Goal: Information Seeking & Learning: Understand process/instructions

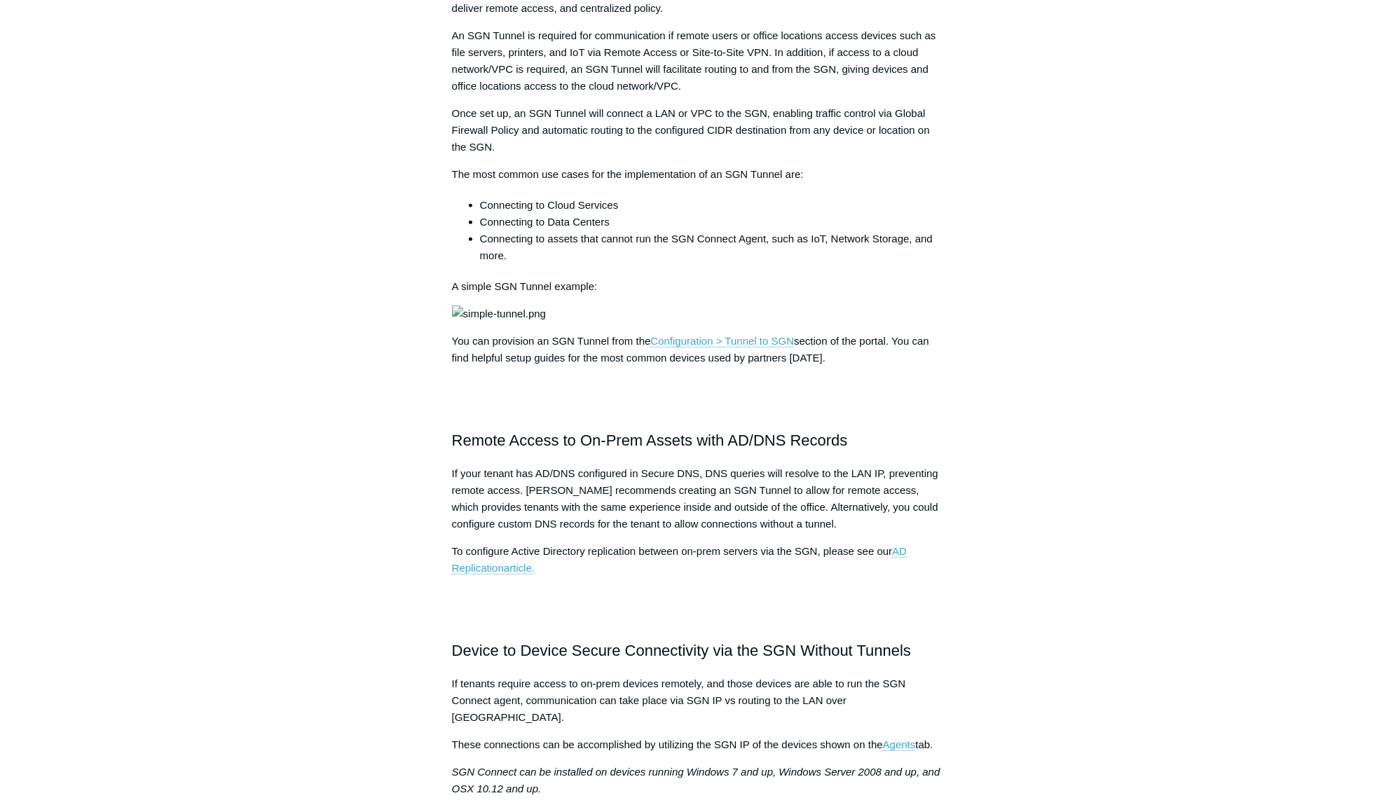
scroll to position [491, 0]
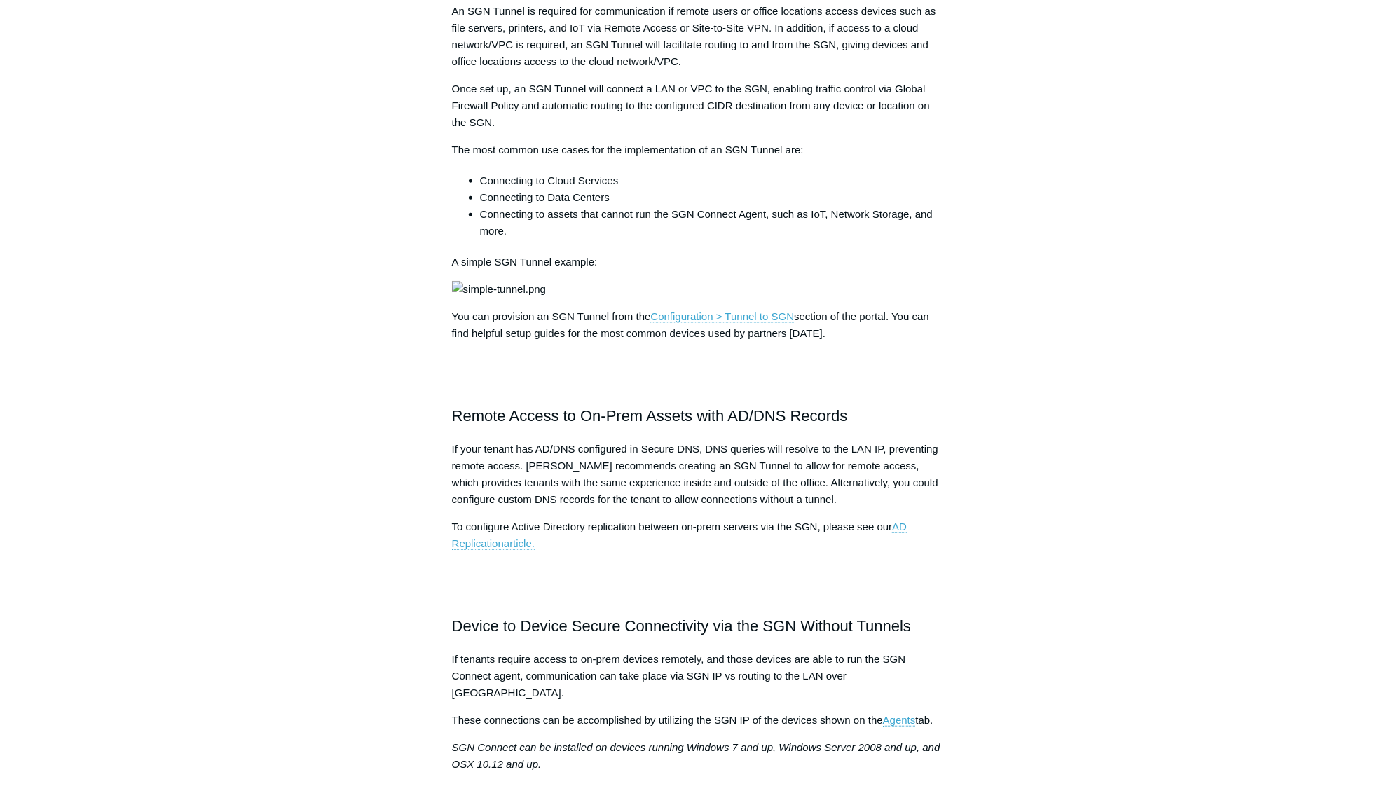
click at [717, 323] on link "Configuration > Tunnel to SGN" at bounding box center [722, 317] width 144 height 13
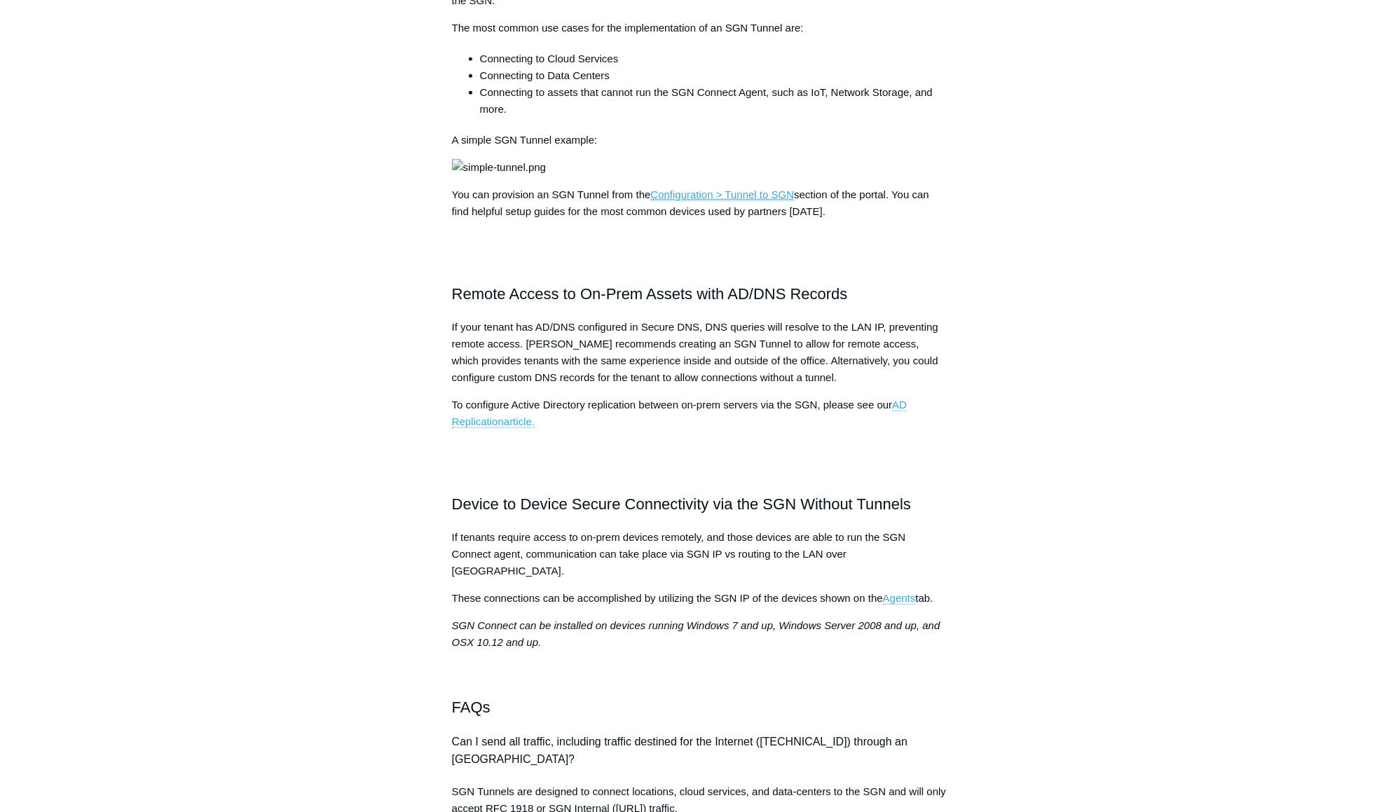
scroll to position [721, 0]
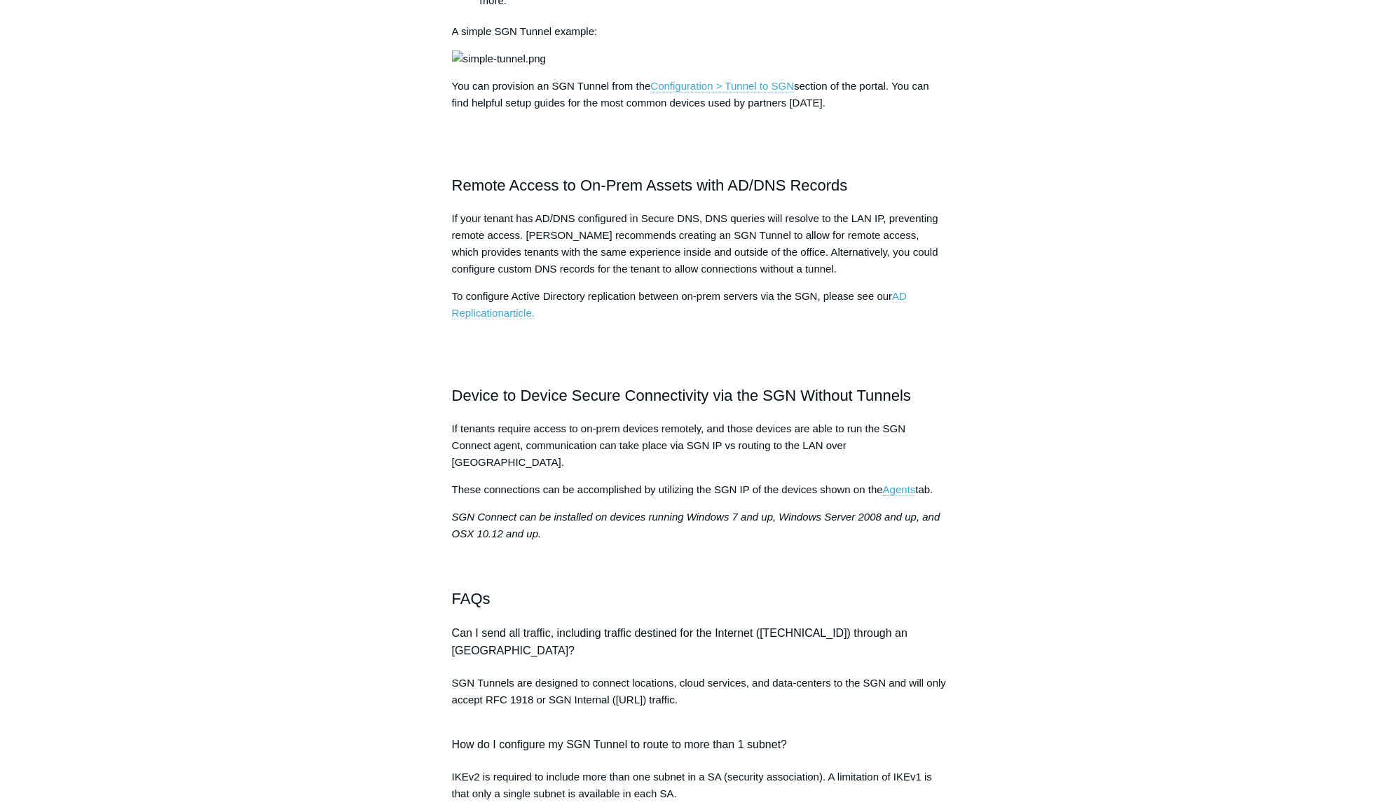
click at [479, 319] on span "AD Replication" at bounding box center [679, 304] width 455 height 29
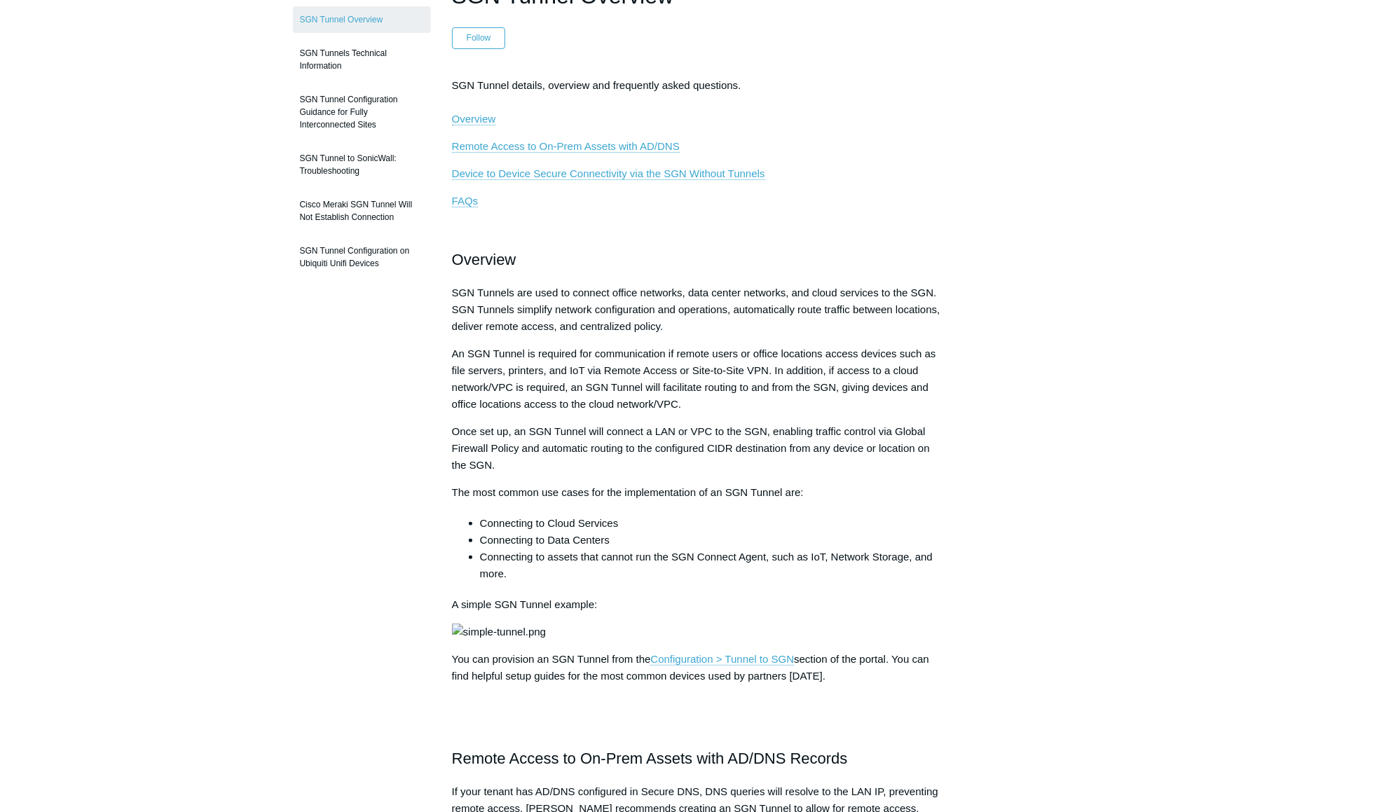
scroll to position [0, 0]
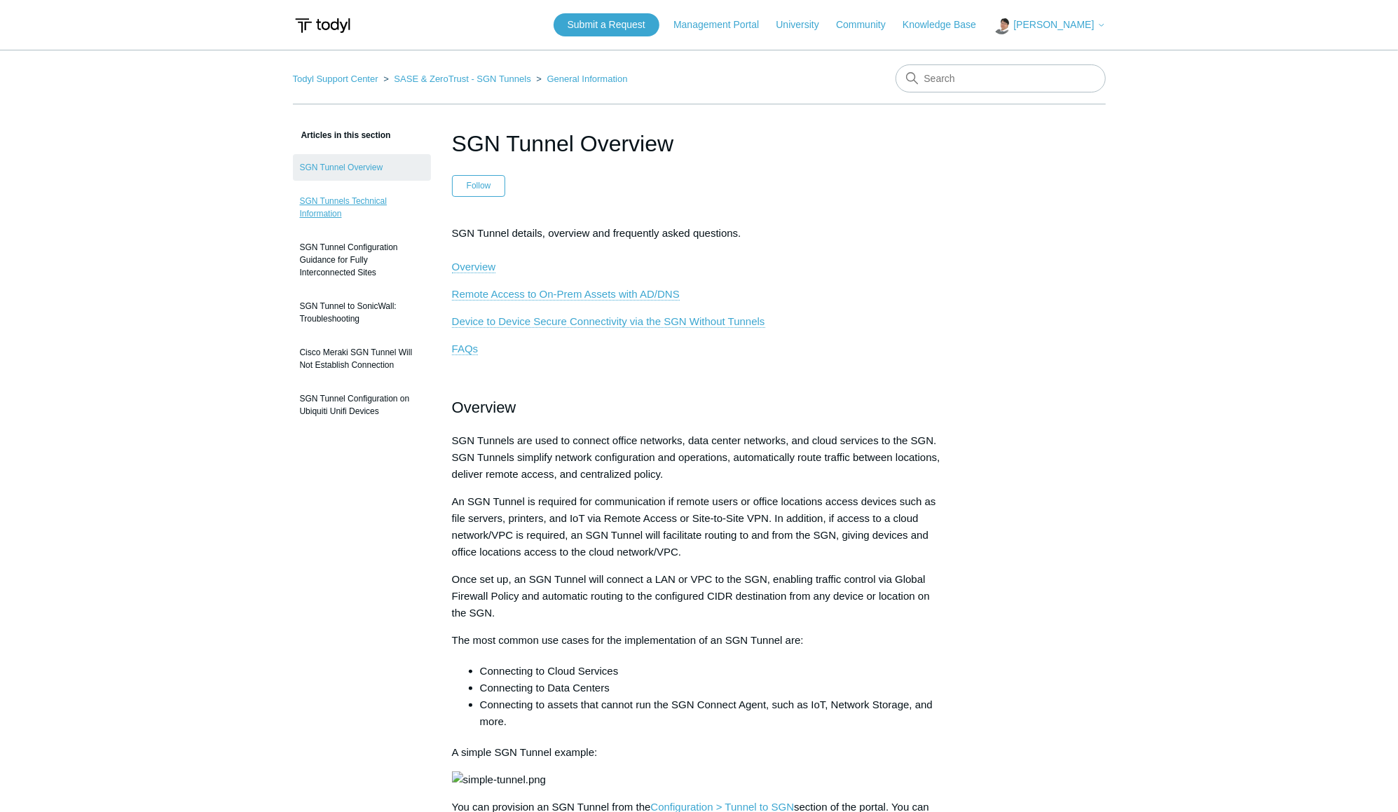
click at [344, 203] on link "SGN Tunnels Technical Information" at bounding box center [362, 207] width 138 height 39
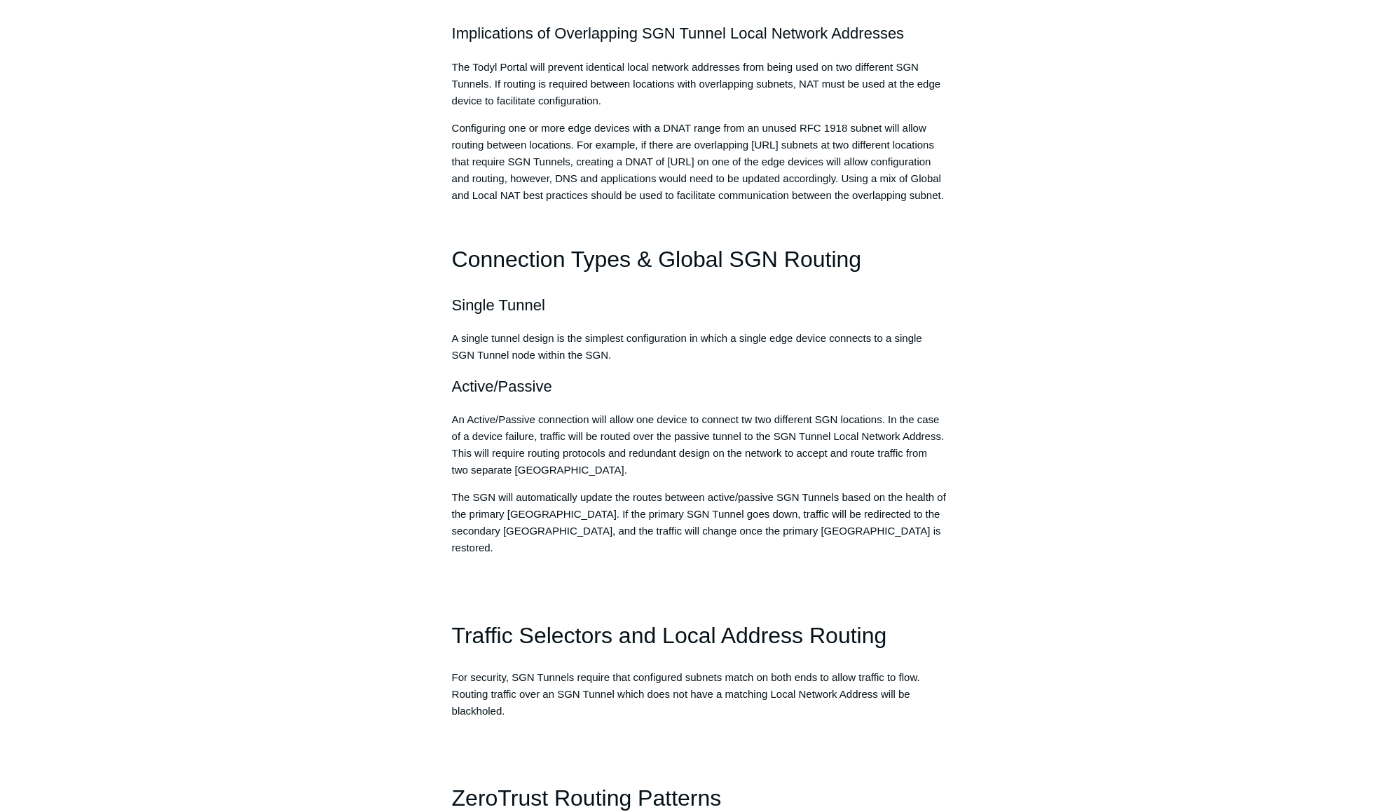
scroll to position [610, 0]
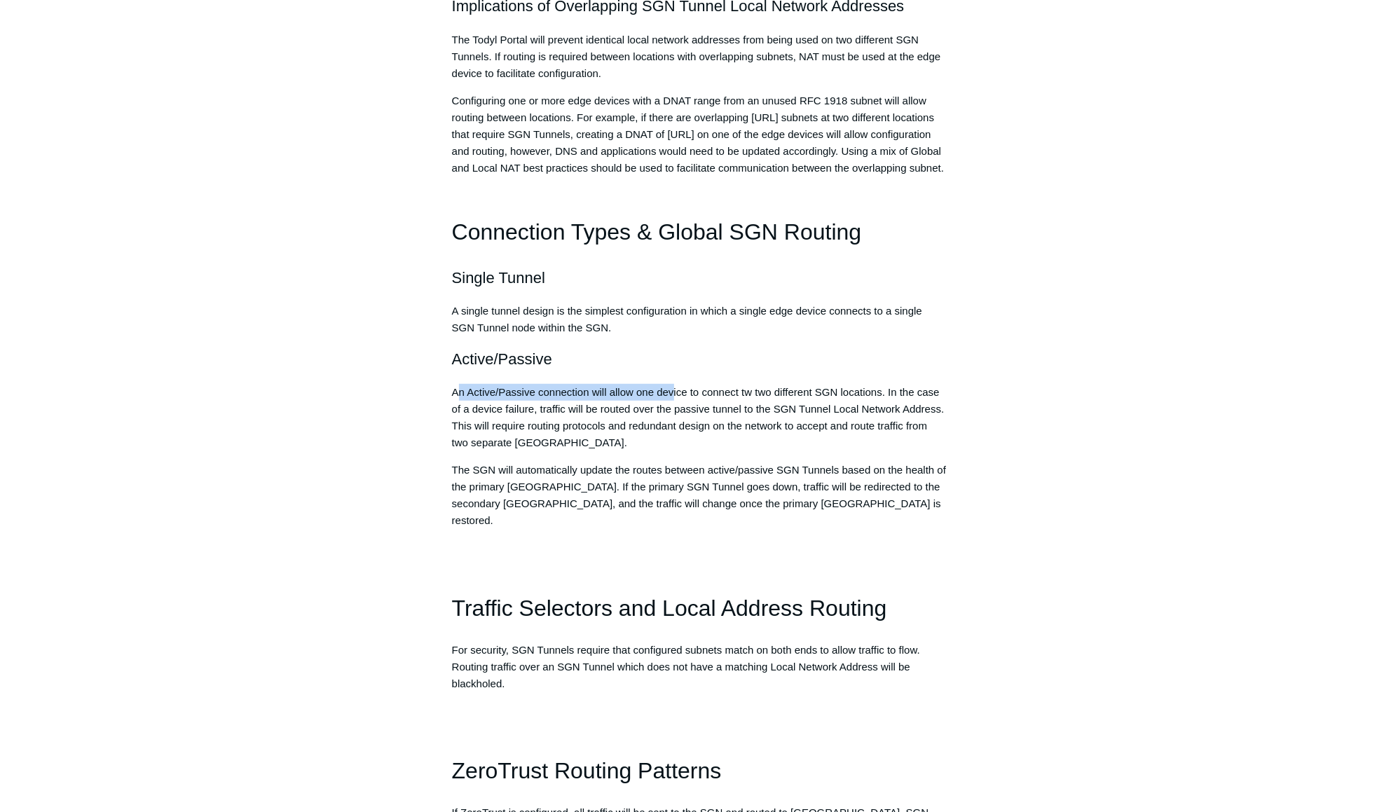
drag, startPoint x: 458, startPoint y: 413, endPoint x: 677, endPoint y: 409, distance: 219.4
click at [677, 409] on span "An Active/Passive connection will allow one device to connect tw two different …" at bounding box center [698, 417] width 493 height 62
click at [728, 408] on span "An Active/Passive connection will allow one device to connect tw two different …" at bounding box center [698, 417] width 493 height 62
drag, startPoint x: 456, startPoint y: 425, endPoint x: 676, endPoint y: 426, distance: 220.1
click at [676, 426] on span "An Active/Passive connection will allow one device to connect tw two different …" at bounding box center [698, 417] width 493 height 62
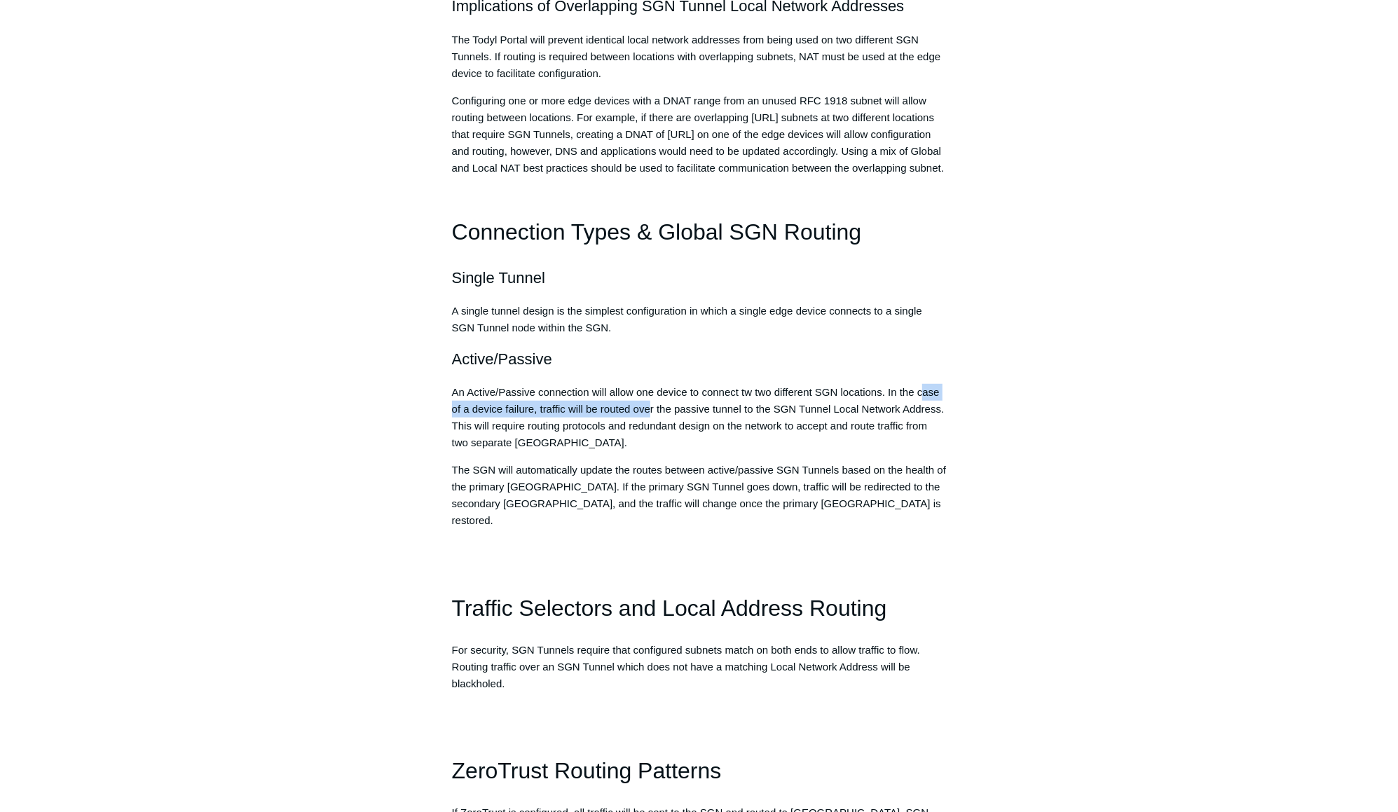
click at [669, 470] on div "Network Awareness & Routing Overview The SGN Connect software and SGN Cloud dyn…" at bounding box center [699, 296] width 495 height 1365
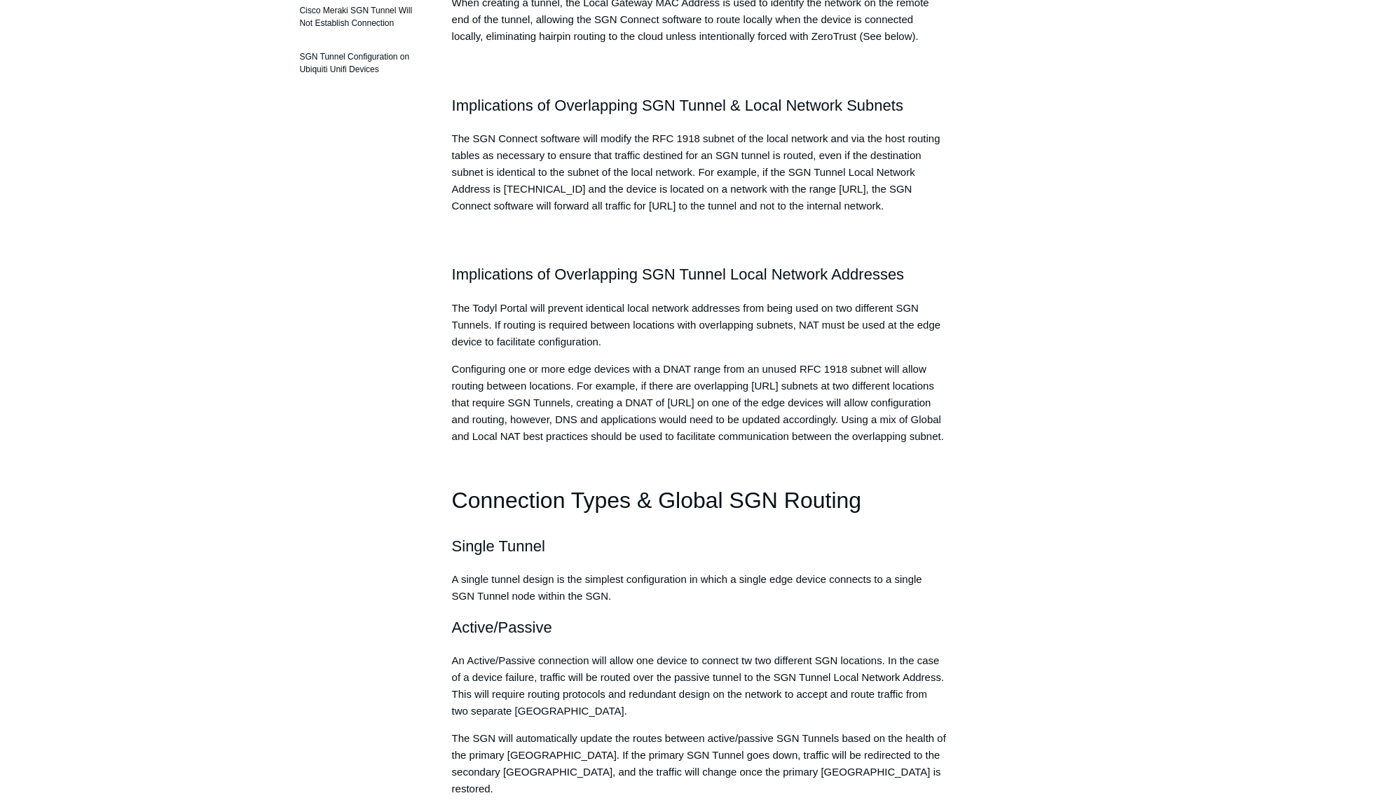
scroll to position [0, 0]
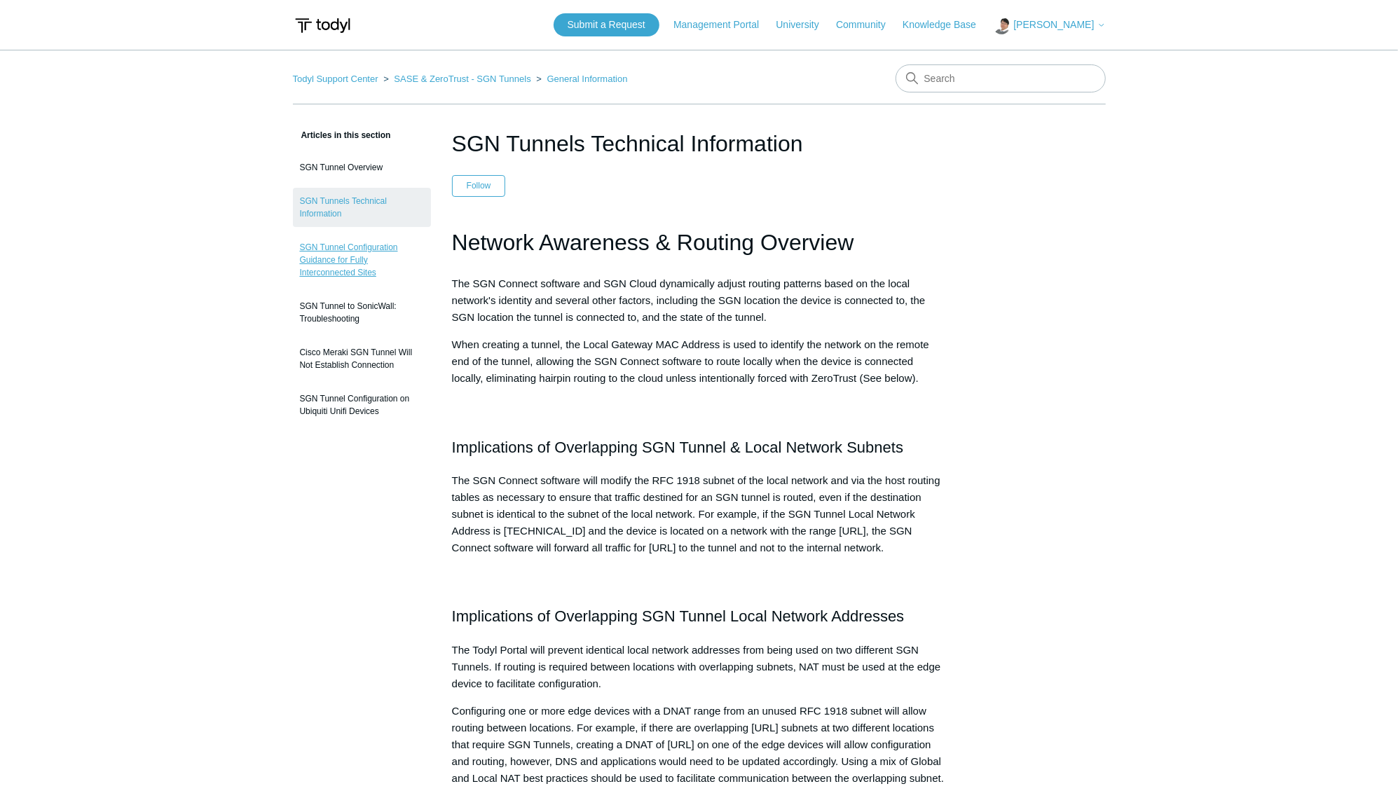
click at [338, 238] on link "SGN Tunnel Configuration Guidance for Fully Interconnected Sites" at bounding box center [362, 260] width 138 height 52
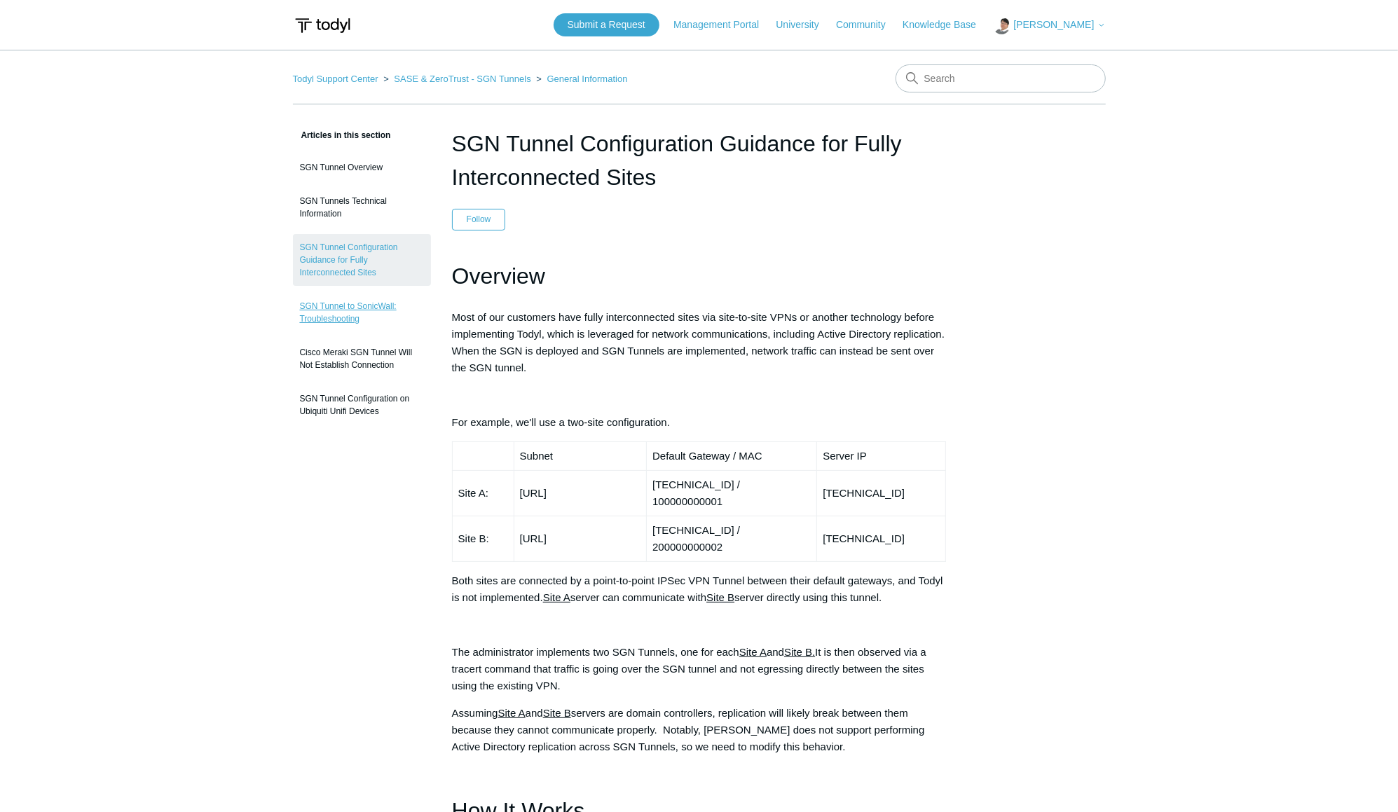
click at [326, 301] on link "SGN Tunnel to SonicWall: Troubleshooting" at bounding box center [362, 312] width 138 height 39
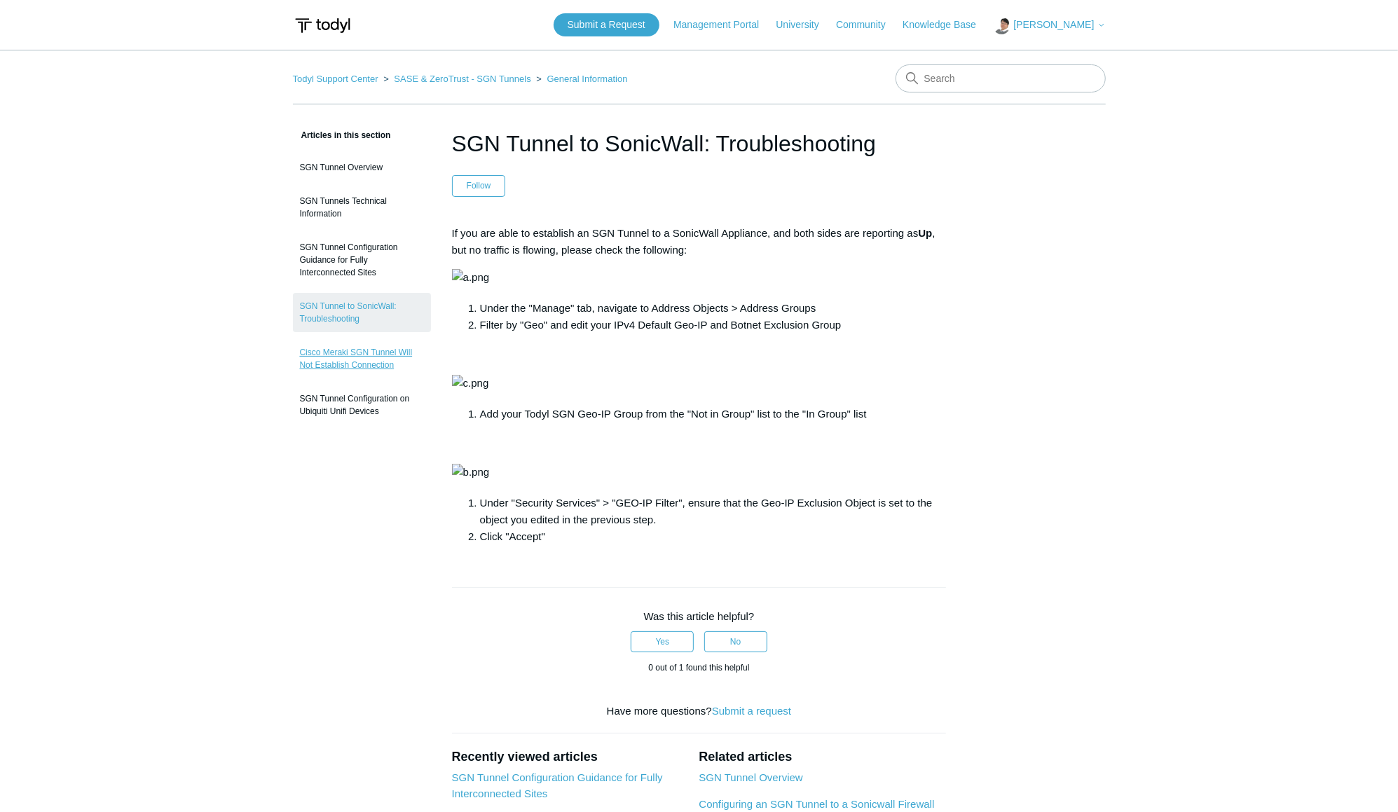
click at [366, 339] on link "Cisco Meraki SGN Tunnel Will Not Establish Connection" at bounding box center [362, 358] width 138 height 39
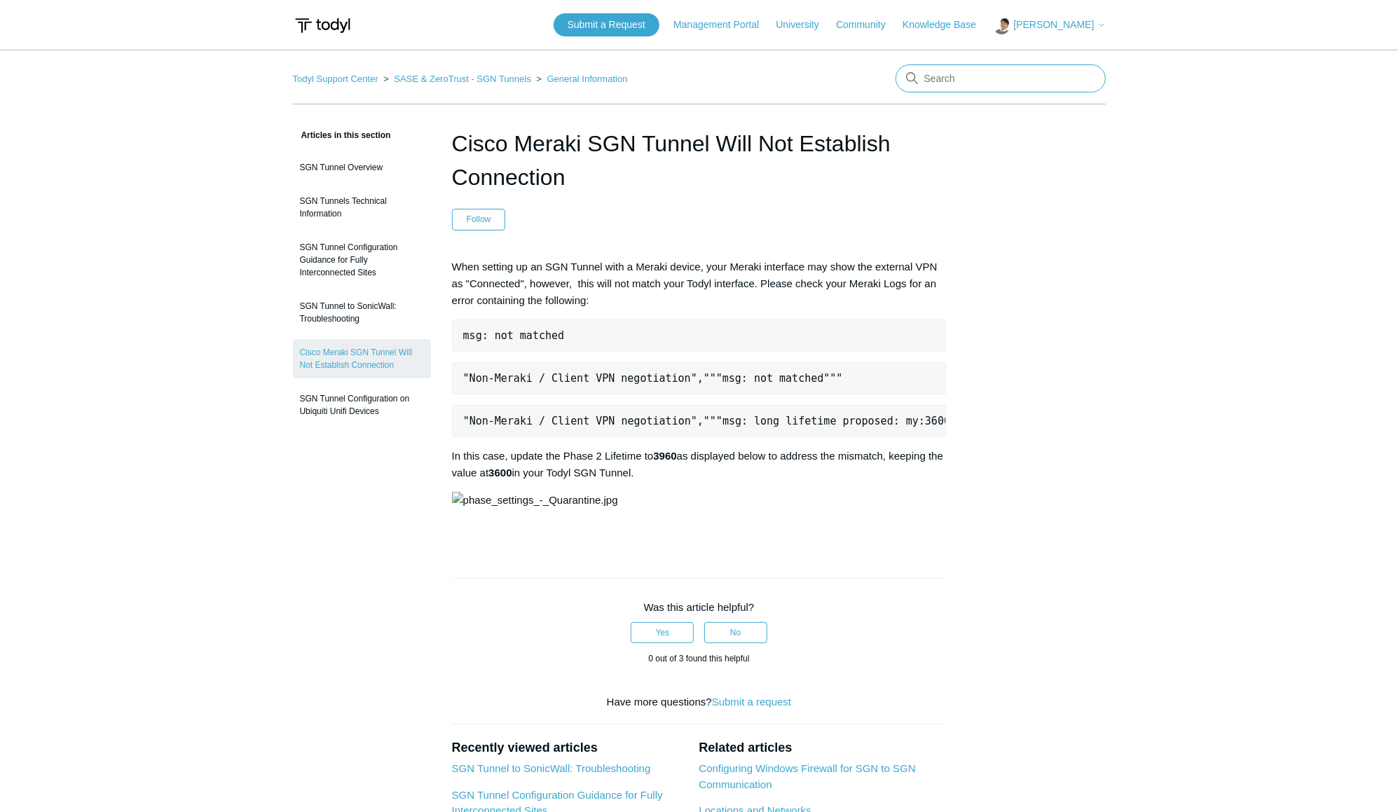
click at [940, 71] on input "Search" at bounding box center [1001, 78] width 210 height 28
type input "SonicWALL"
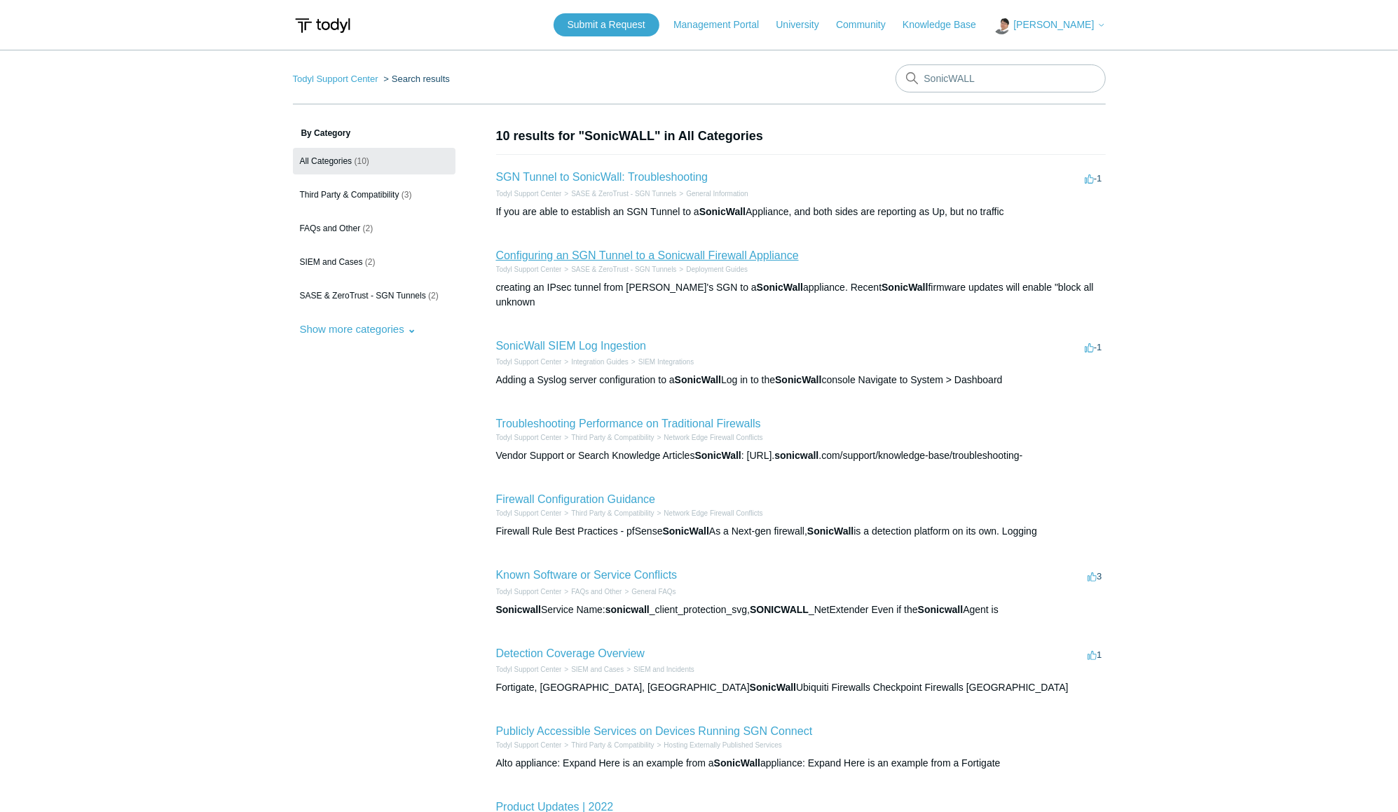
click at [580, 257] on link "Configuring an SGN Tunnel to a Sonicwall Firewall Appliance" at bounding box center [647, 256] width 303 height 12
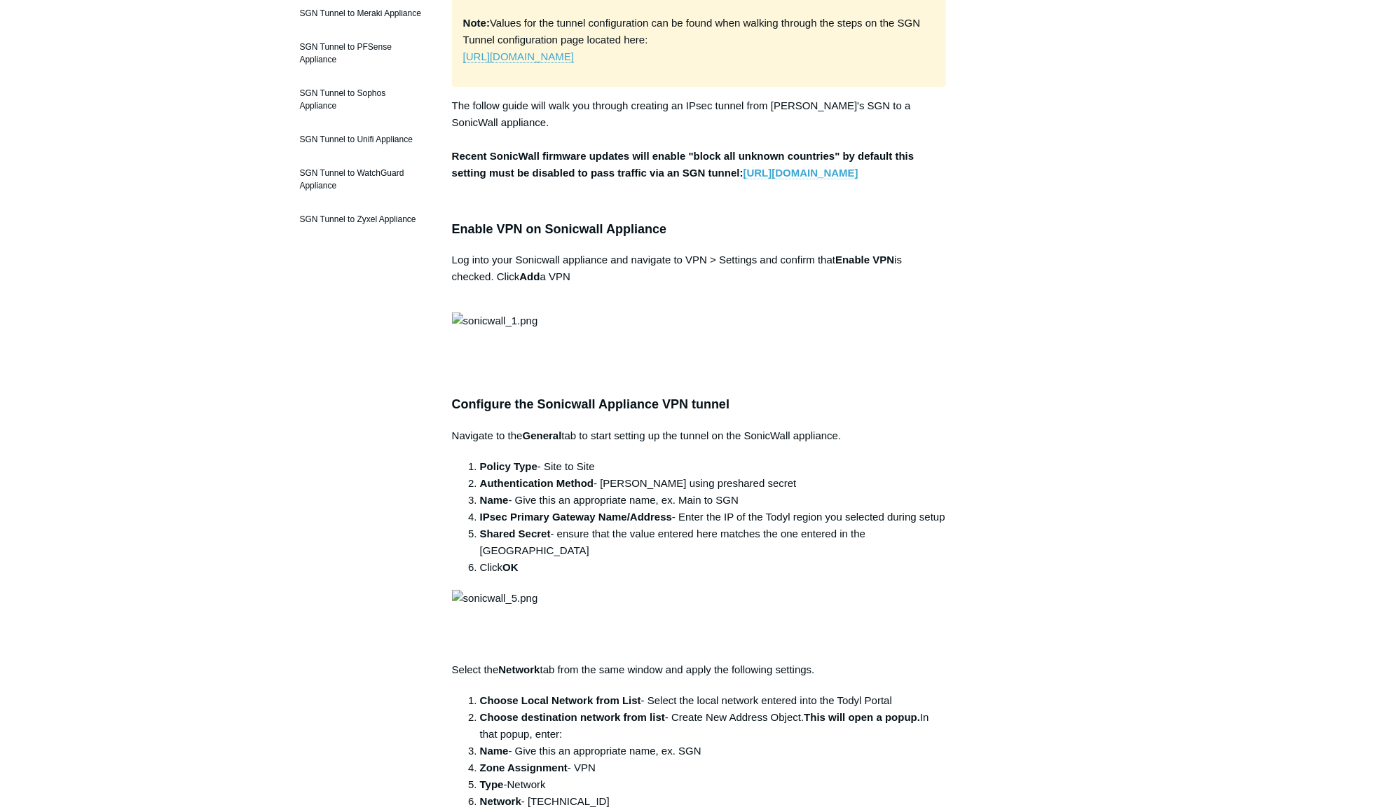
scroll to position [352, 0]
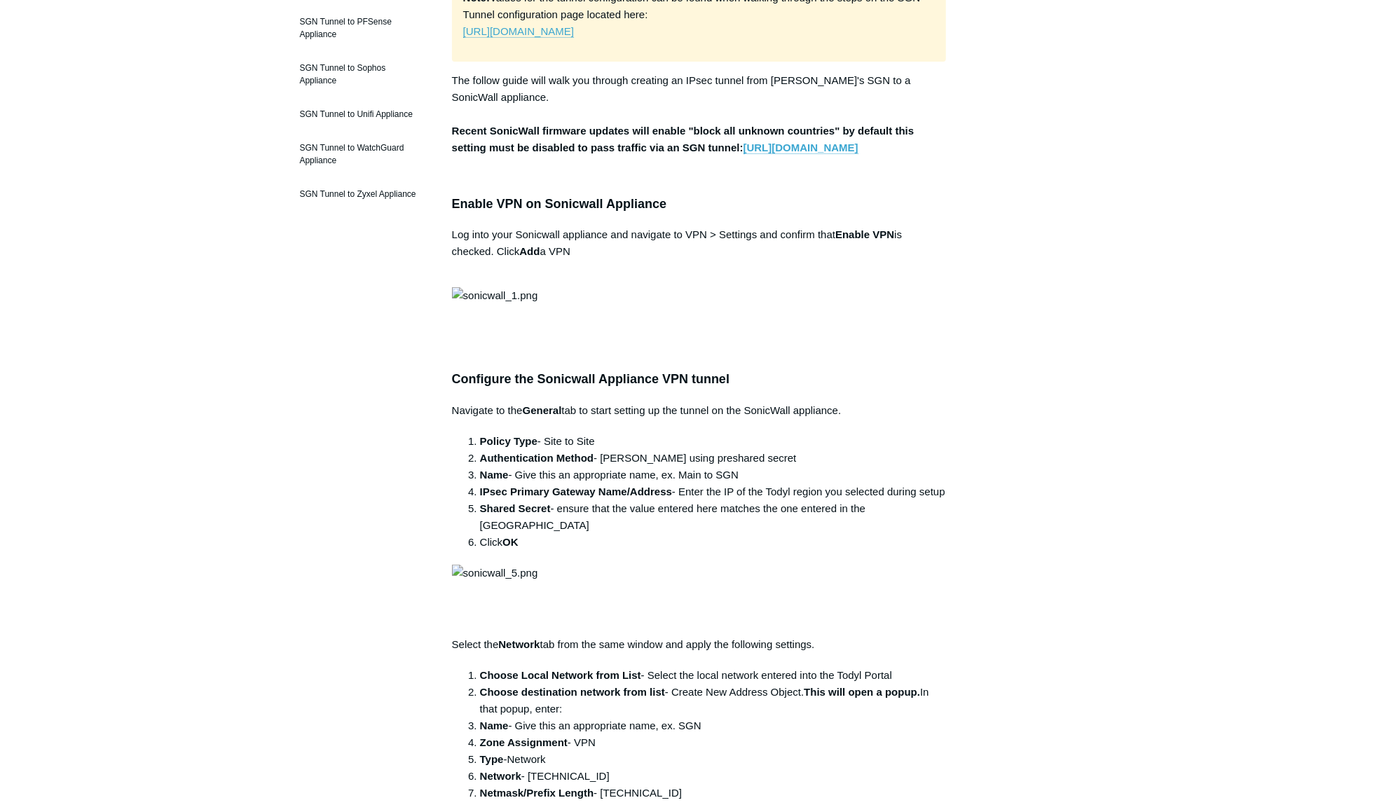
drag, startPoint x: 500, startPoint y: 284, endPoint x: 580, endPoint y: 278, distance: 80.9
click at [580, 277] on p "Log into your Sonicwall appliance and navigate to VPN > Settings and confirm th…" at bounding box center [699, 251] width 495 height 50
click at [845, 277] on p "Log into your Sonicwall appliance and navigate to VPN > Settings and confirm th…" at bounding box center [699, 251] width 495 height 50
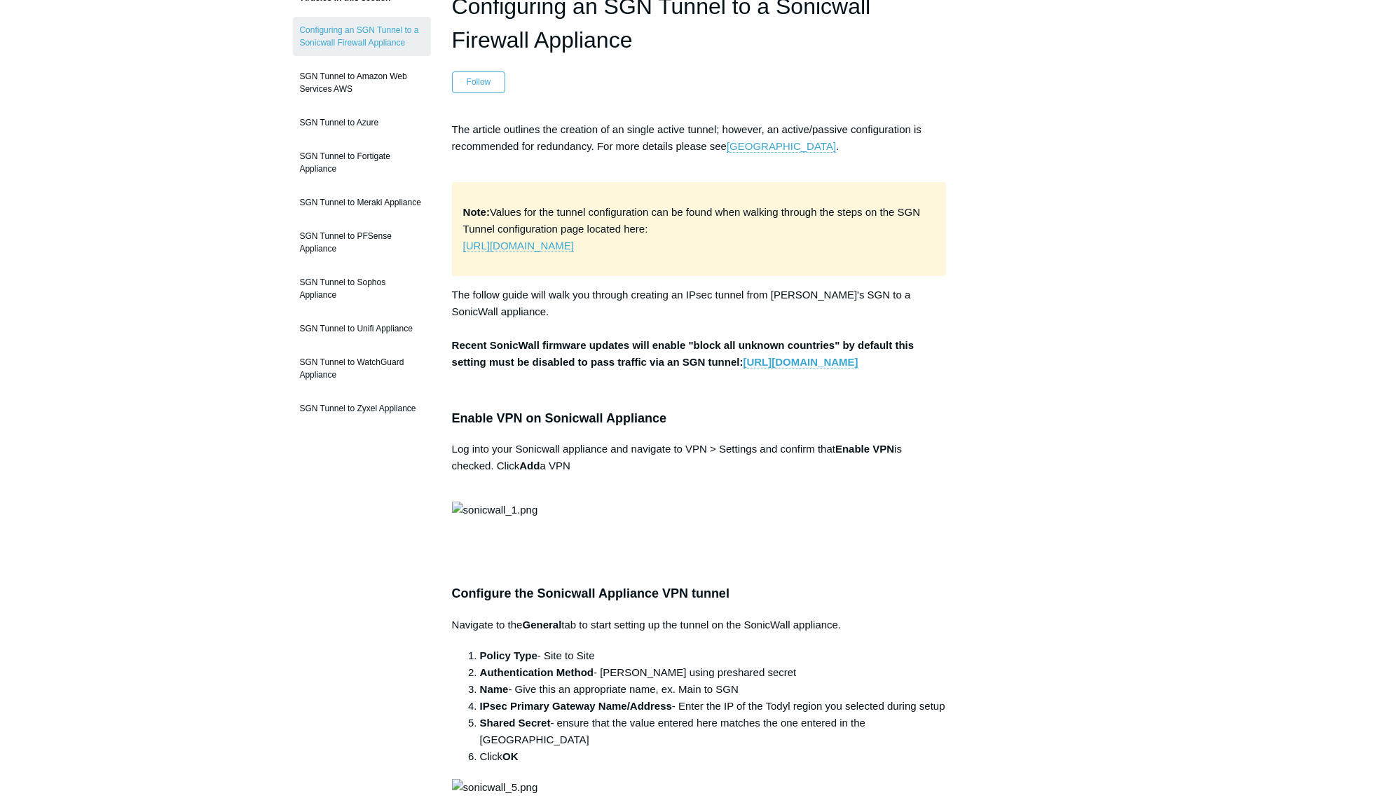
scroll to position [0, 0]
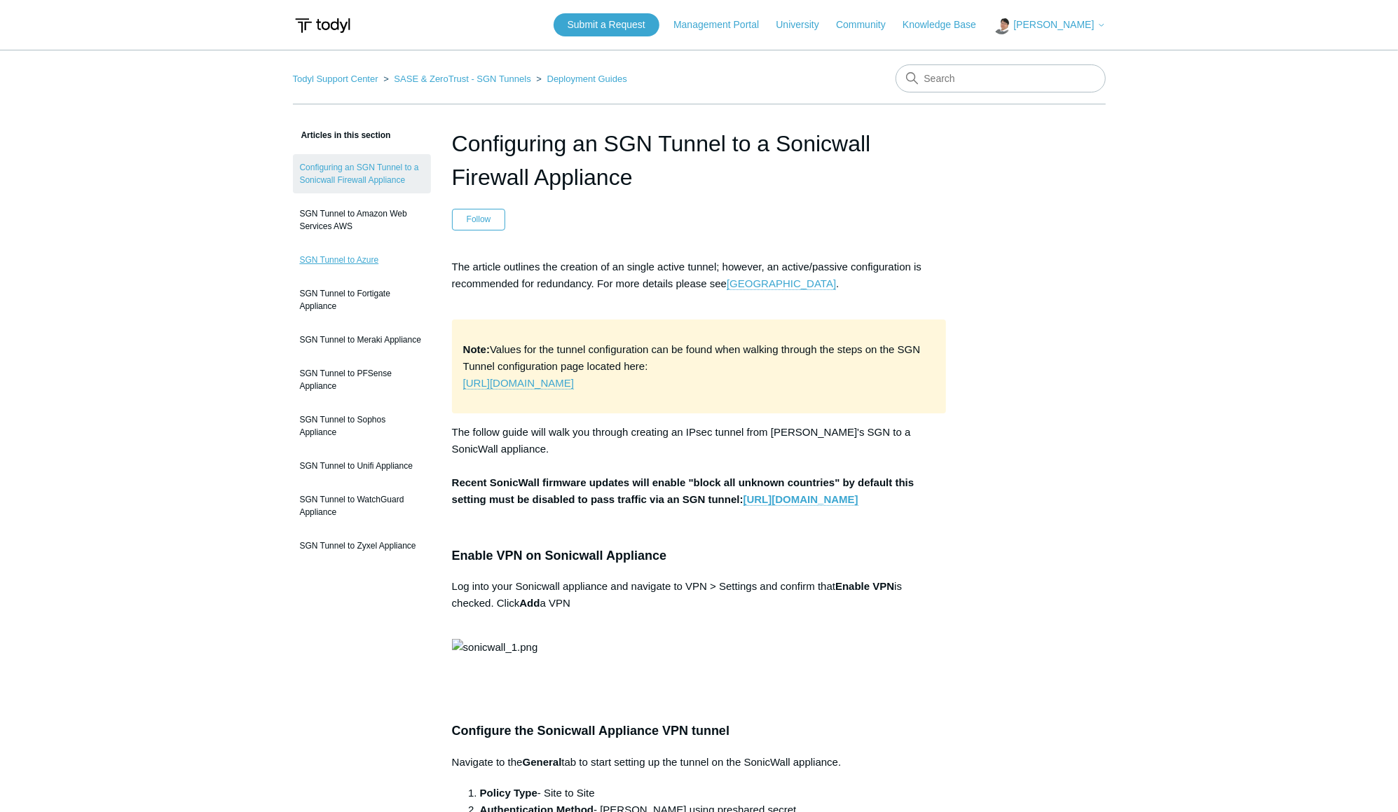
click at [325, 264] on link "SGN Tunnel to Azure" at bounding box center [362, 260] width 138 height 27
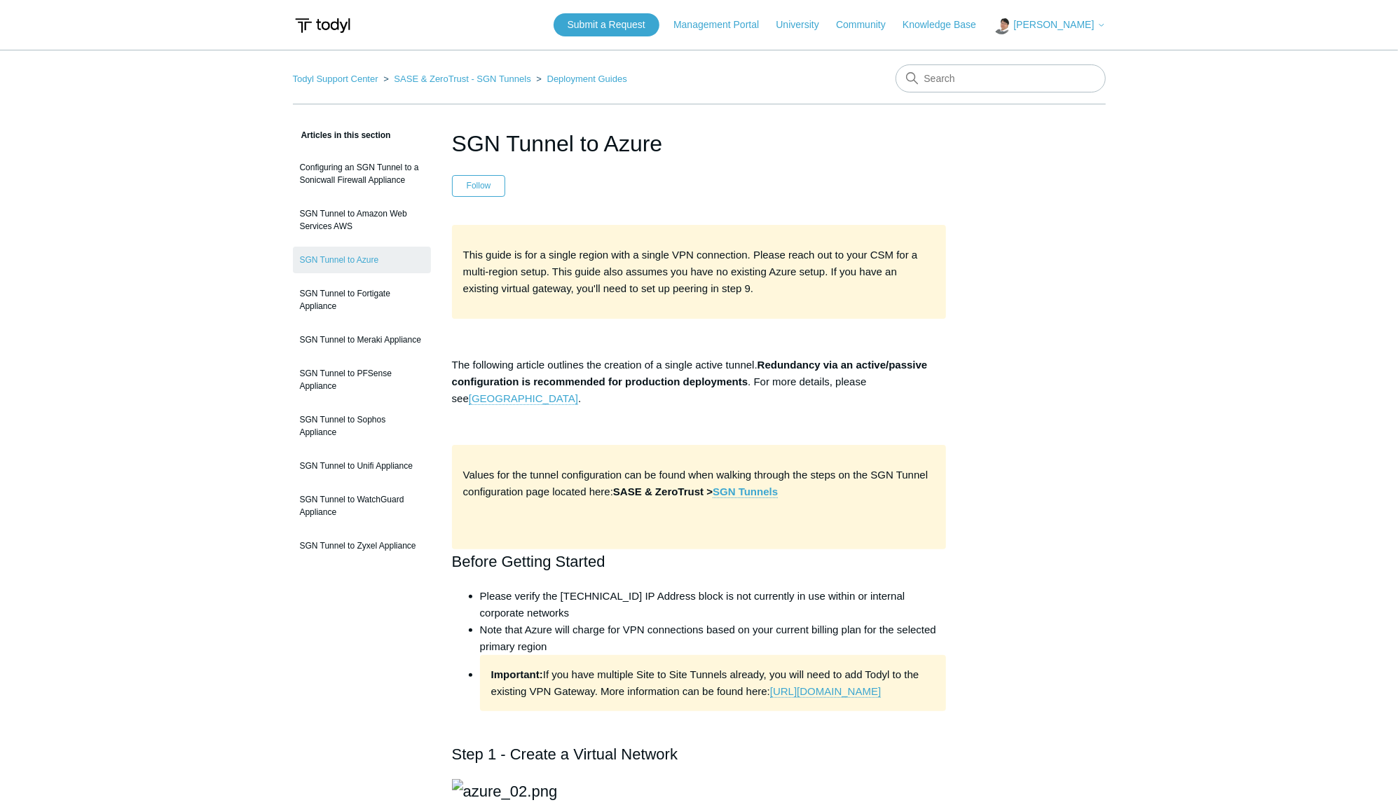
click at [569, 79] on link "Deployment Guides" at bounding box center [587, 79] width 80 height 11
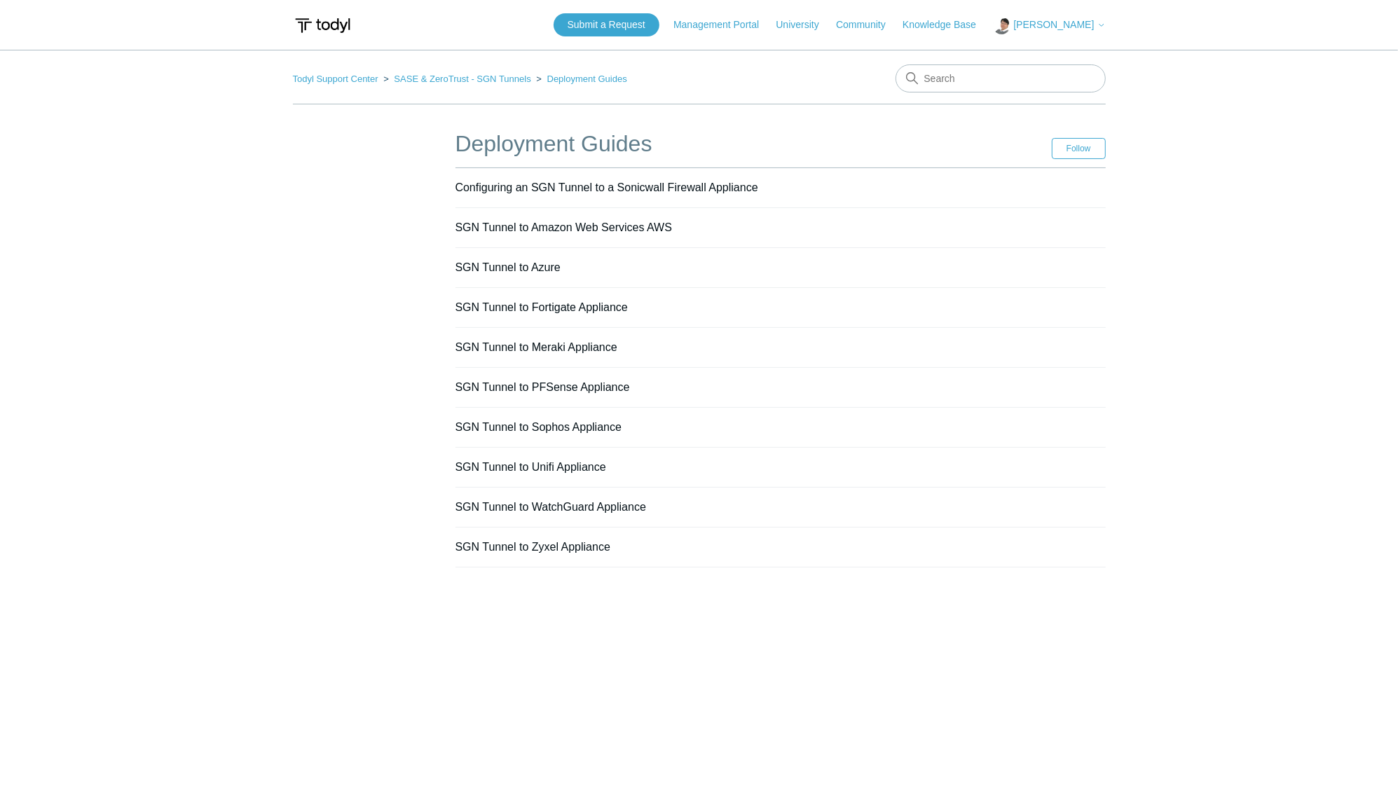
click at [442, 71] on ol "Todyl Support Center SASE & ZeroTrust - SGN Tunnels Deployment Guides" at bounding box center [460, 79] width 334 height 16
click at [445, 80] on link "SASE & ZeroTrust - SGN Tunnels" at bounding box center [462, 79] width 137 height 11
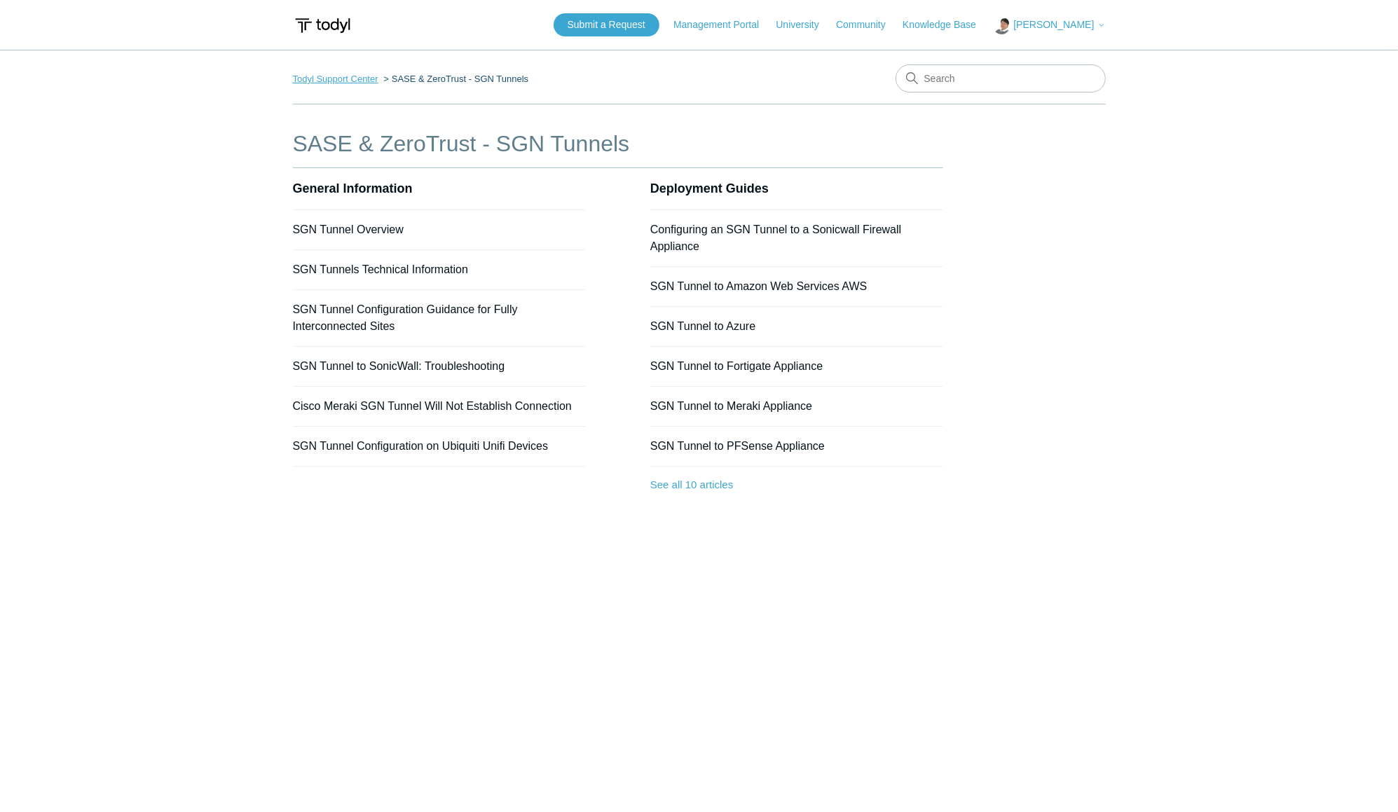
click at [344, 80] on link "Todyl Support Center" at bounding box center [336, 79] width 86 height 11
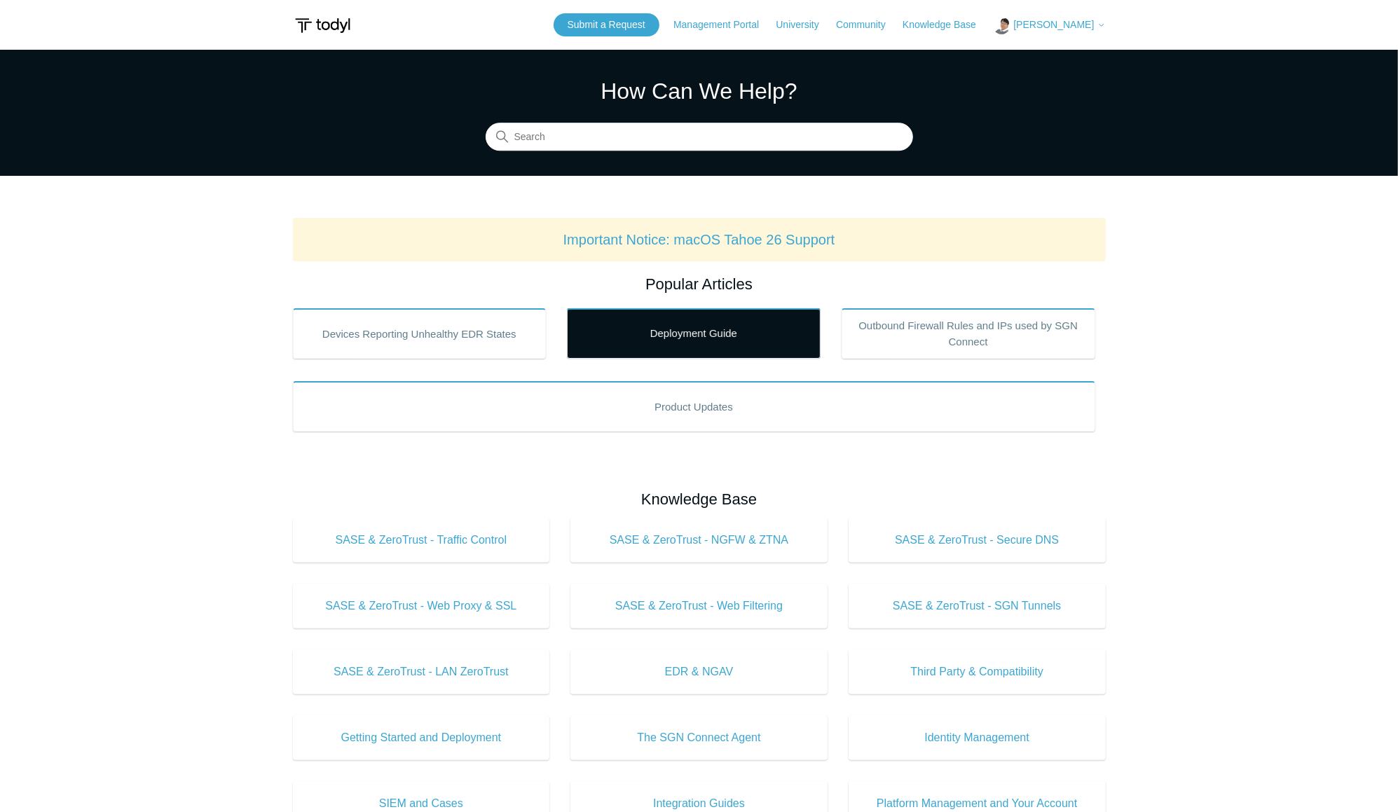
click at [700, 321] on link "Deployment Guide" at bounding box center [694, 333] width 254 height 50
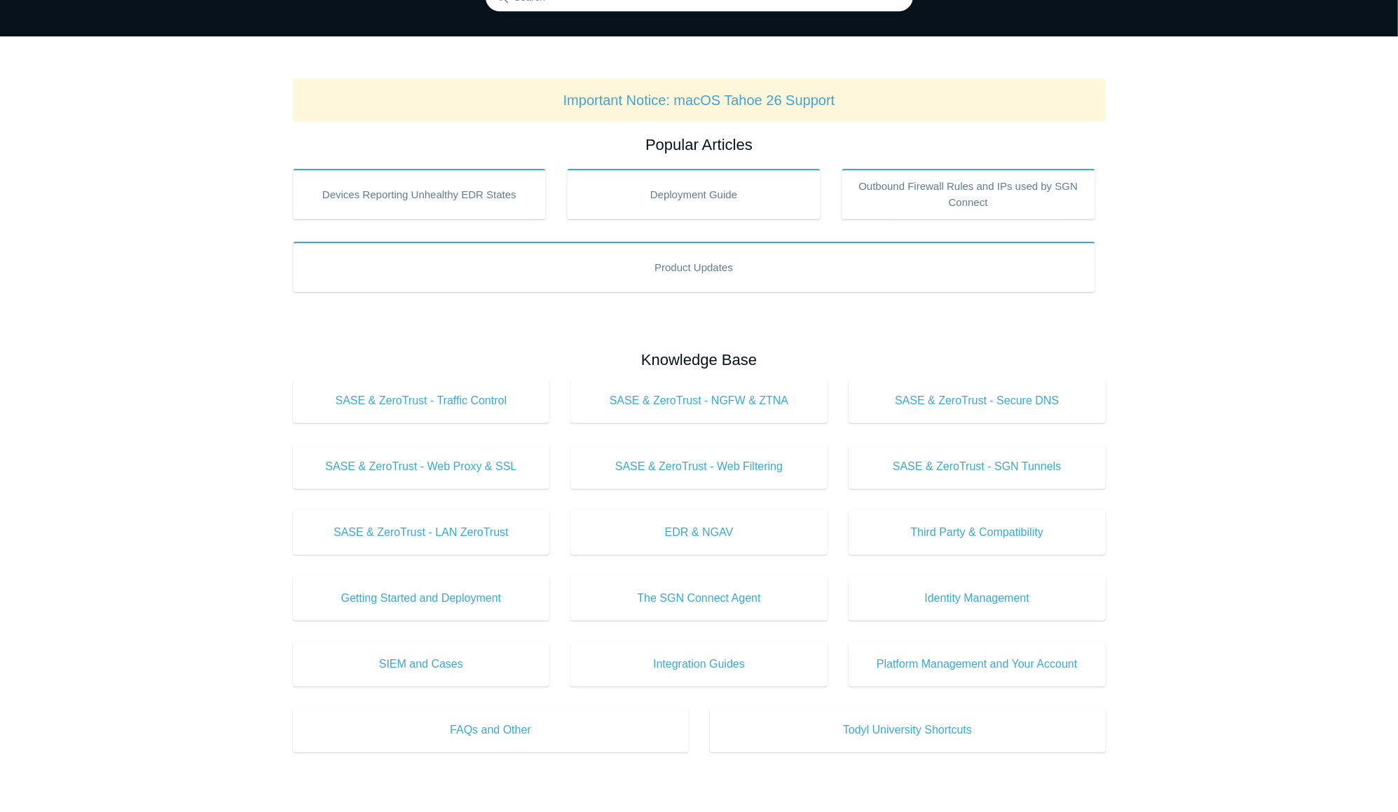
scroll to position [327, 0]
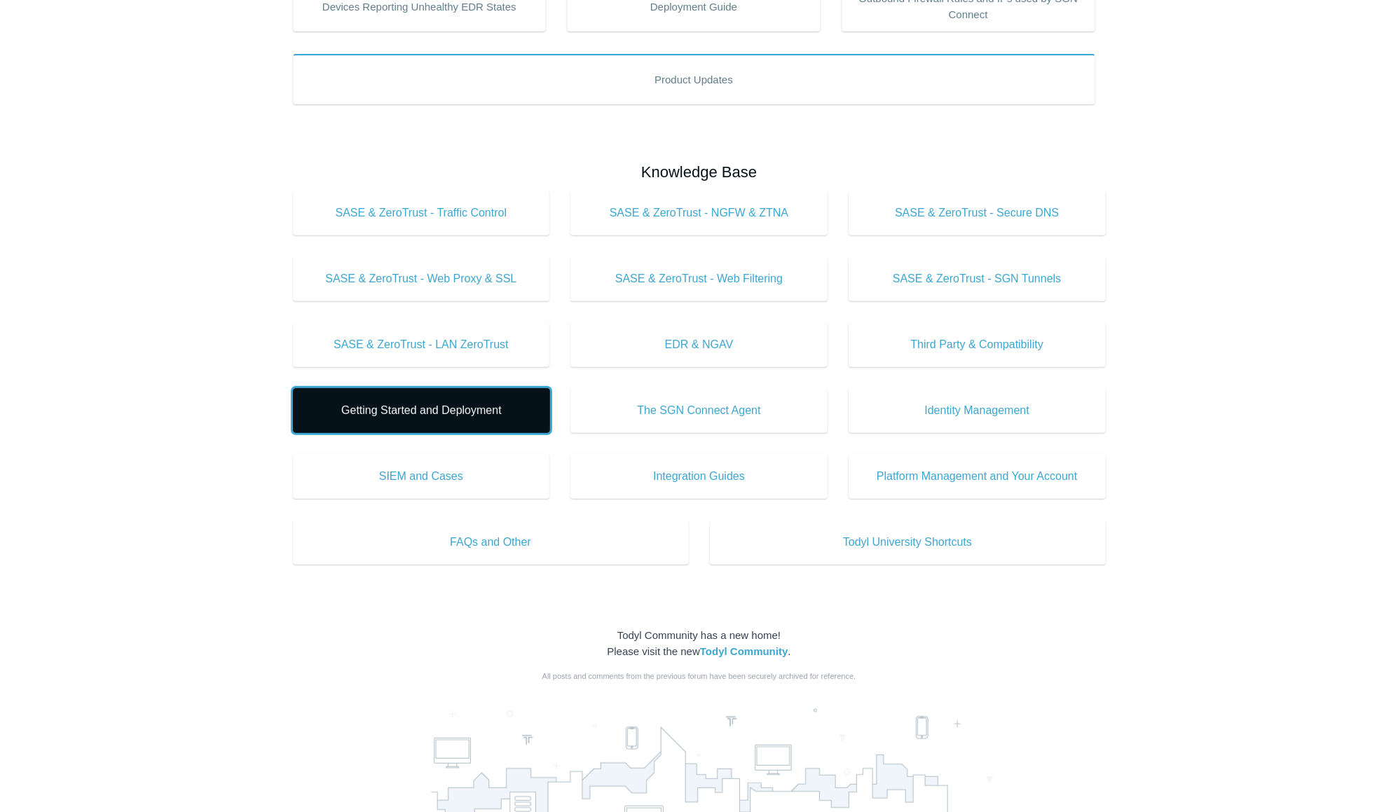
click at [445, 408] on span "Getting Started and Deployment" at bounding box center [421, 410] width 215 height 17
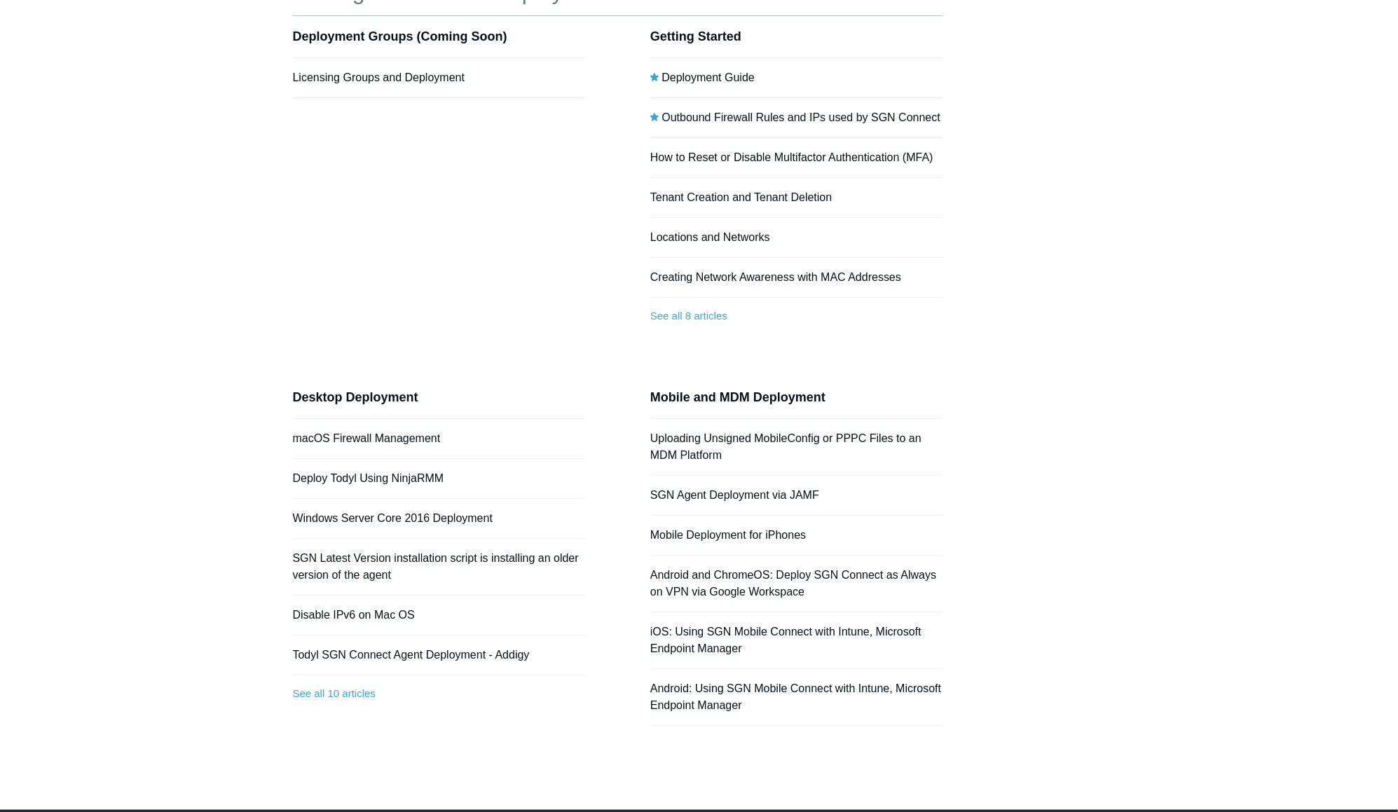
scroll to position [154, 0]
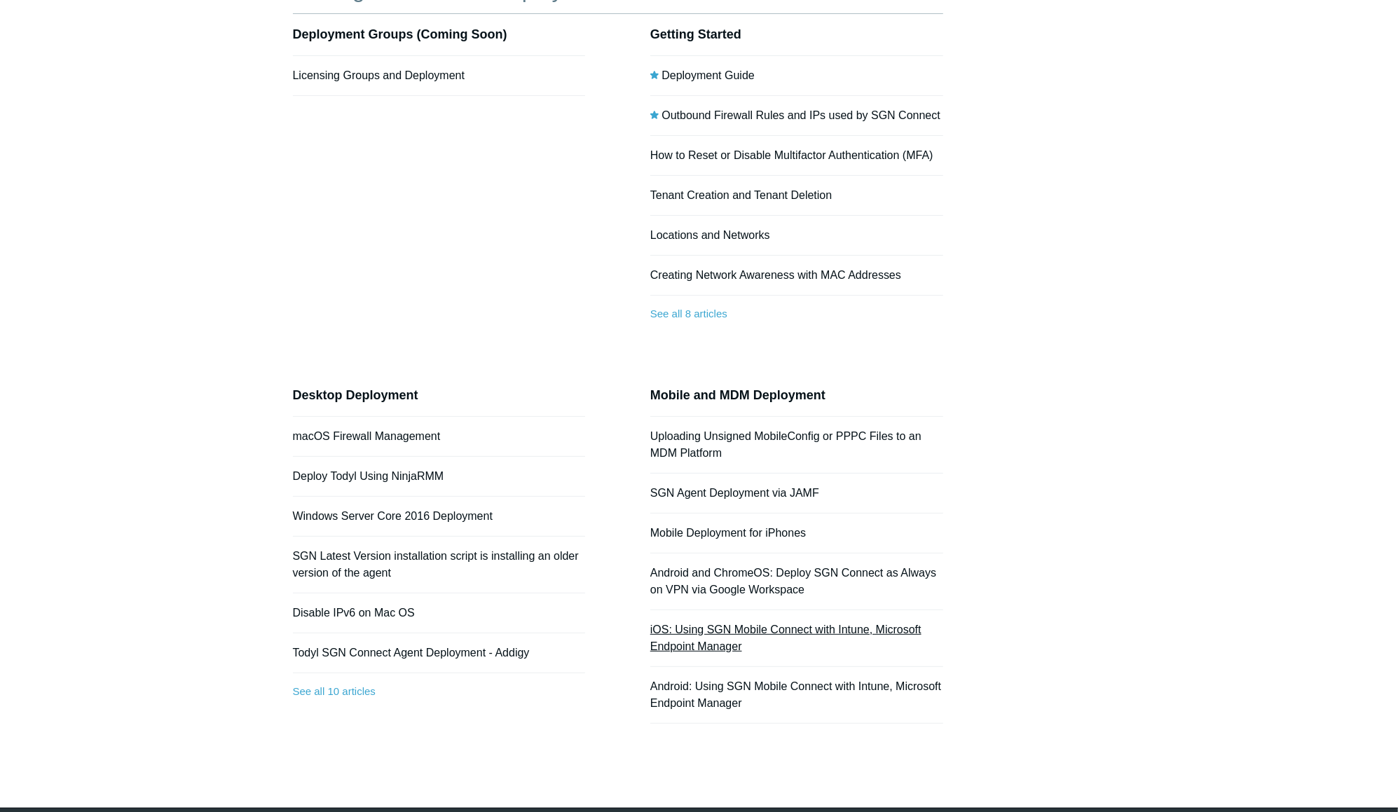
click at [803, 624] on link "iOS: Using SGN Mobile Connect with Intune, Microsoft Endpoint Manager" at bounding box center [785, 638] width 271 height 29
